Goal: Task Accomplishment & Management: Use online tool/utility

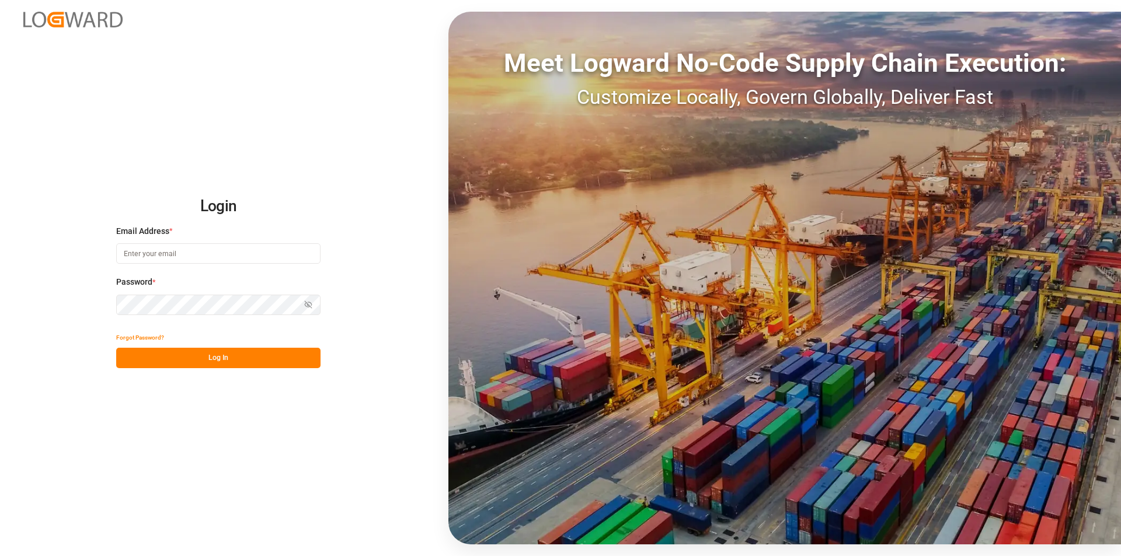
type input "[PERSON_NAME][EMAIL_ADDRESS][PERSON_NAME][DOMAIN_NAME]"
click at [226, 358] on button "Log In" at bounding box center [218, 358] width 204 height 20
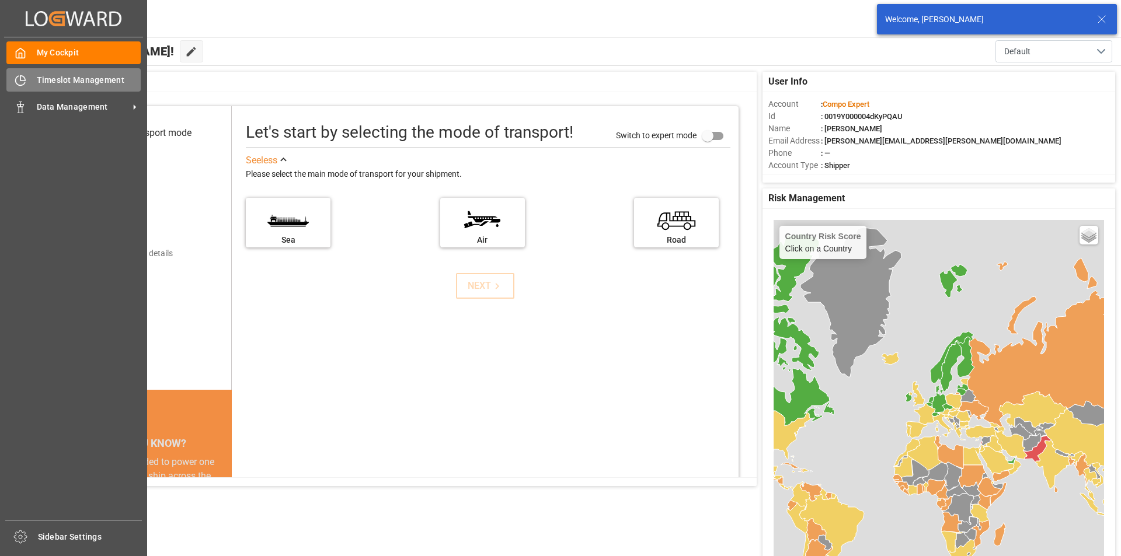
click at [17, 81] on icon at bounding box center [21, 81] width 12 height 12
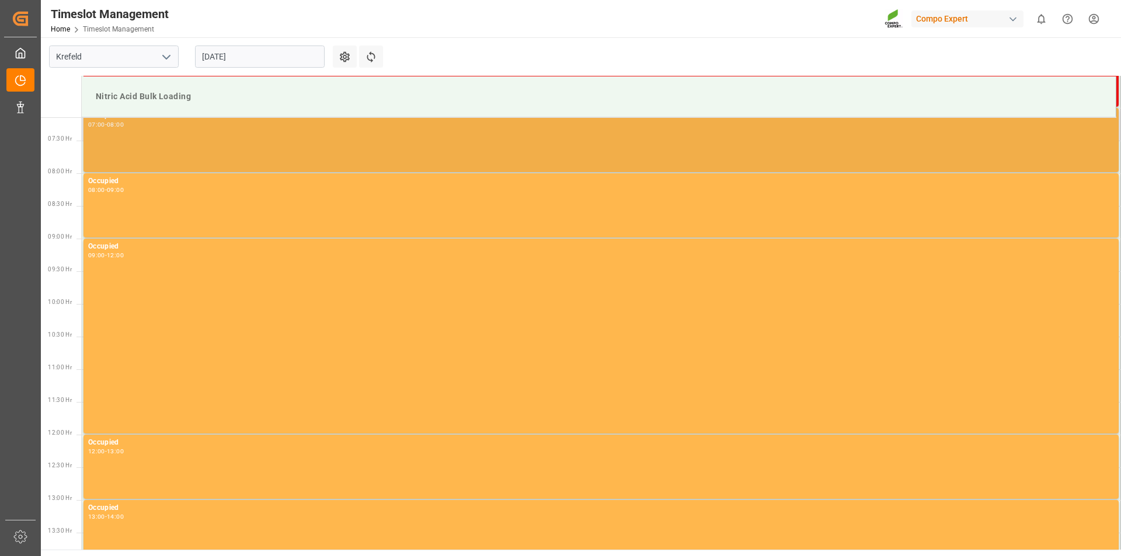
scroll to position [350, 0]
